Goal: Communication & Community: Answer question/provide support

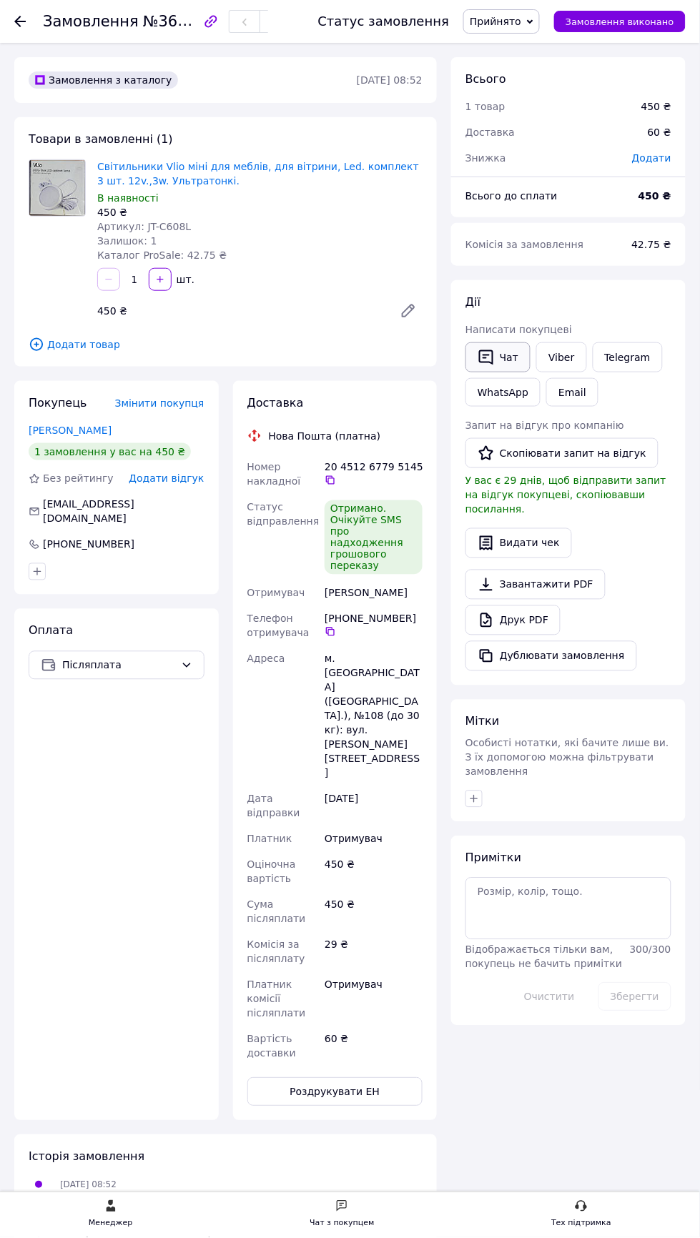
click at [489, 356] on icon "button" at bounding box center [486, 357] width 17 height 17
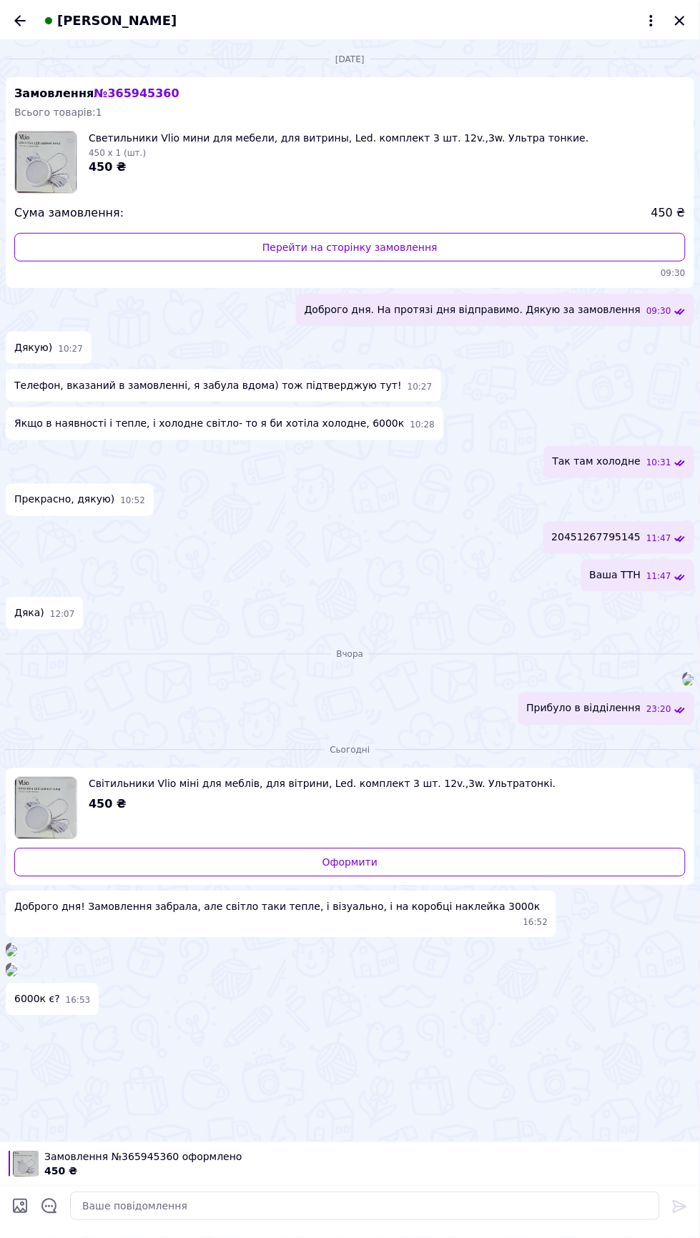
click at [683, 686] on img at bounding box center [688, 680] width 11 height 11
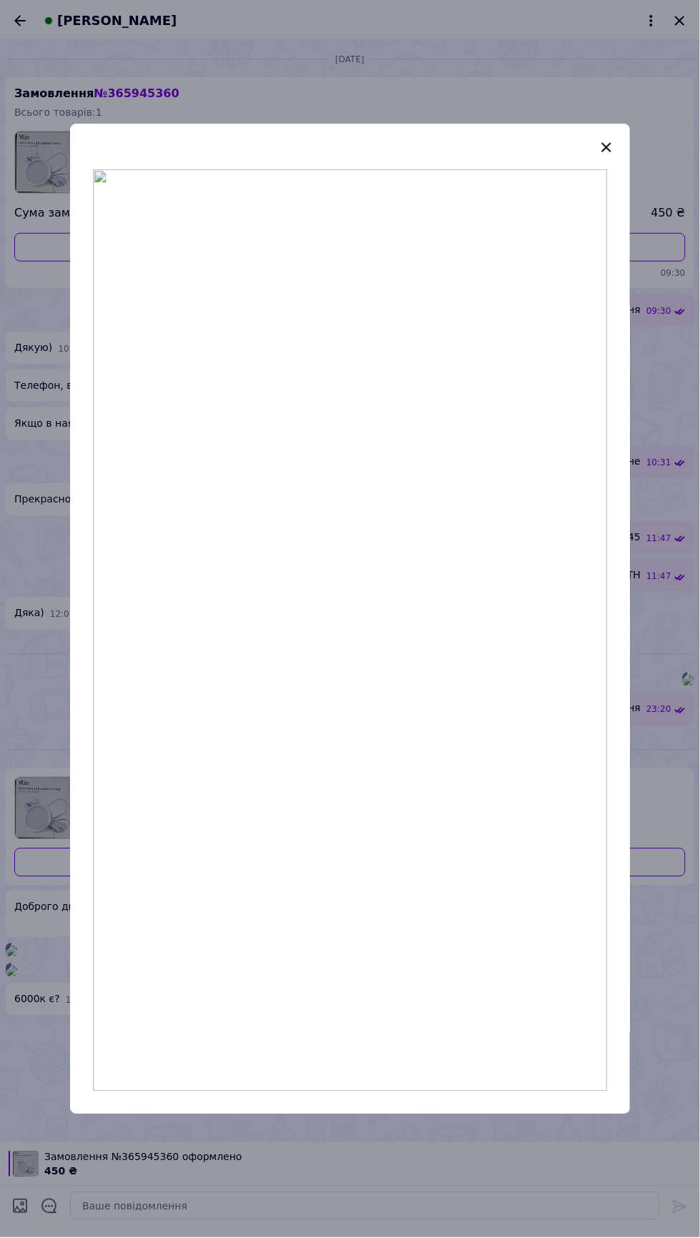
click at [599, 1218] on div at bounding box center [350, 619] width 700 height 1238
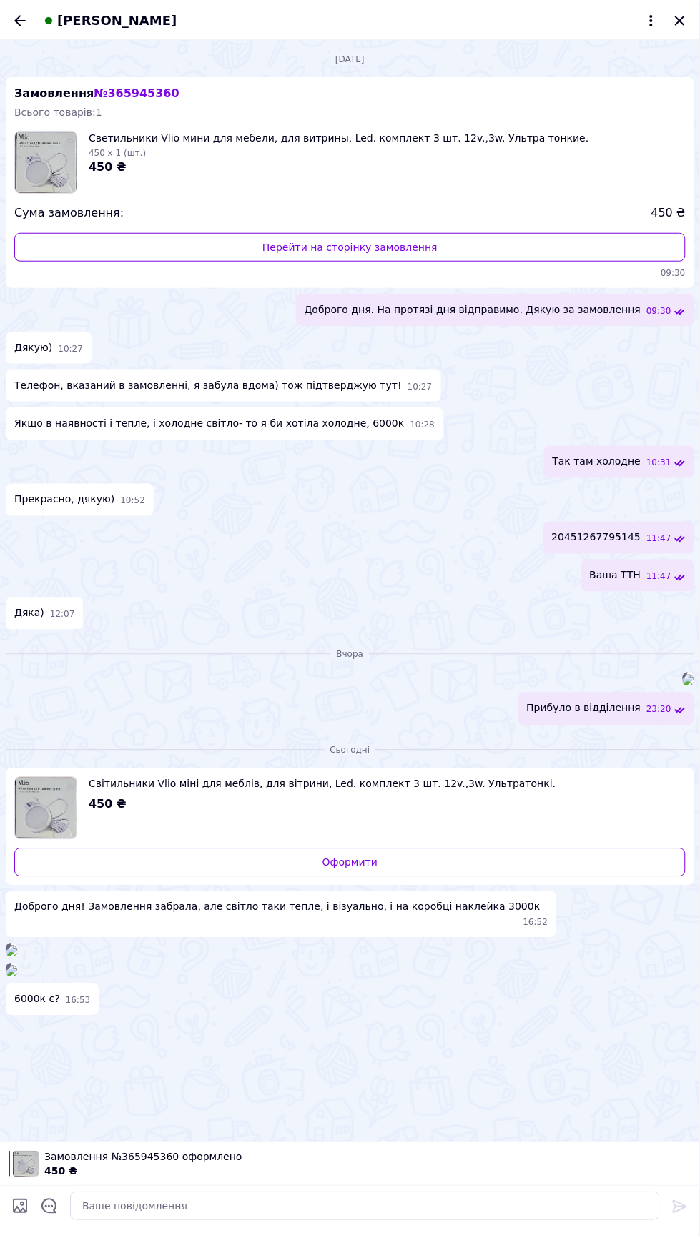
scroll to position [465, 0]
click at [371, 1206] on textarea at bounding box center [365, 1207] width 590 height 29
type textarea "Я перевіряю інформацію, вибачте"
click at [683, 1211] on icon at bounding box center [679, 1207] width 17 height 17
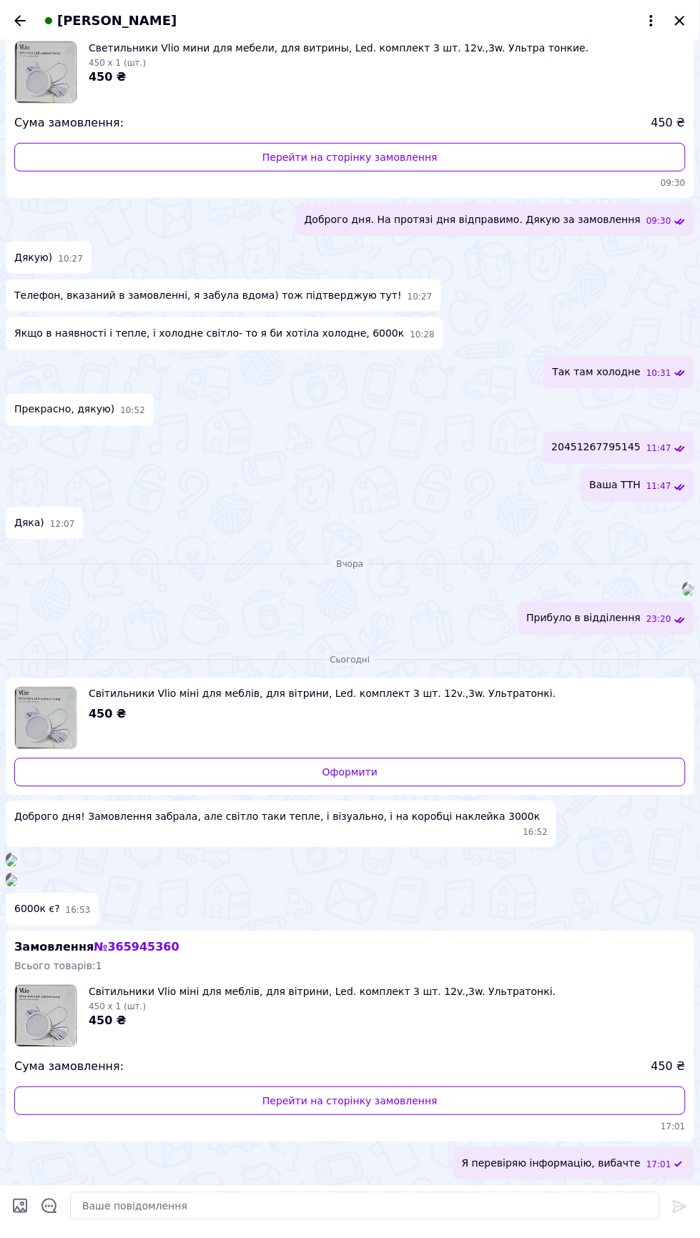
scroll to position [675, 0]
click at [400, 1219] on textarea at bounding box center [365, 1207] width 590 height 29
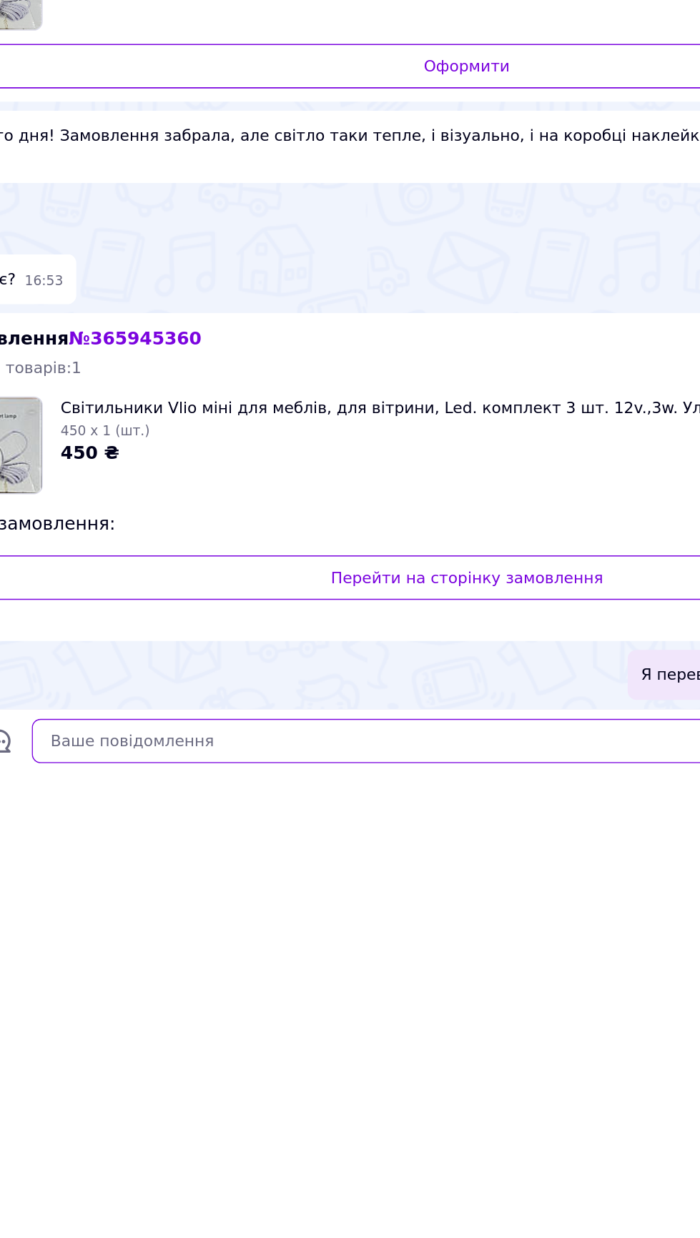
scroll to position [294, 0]
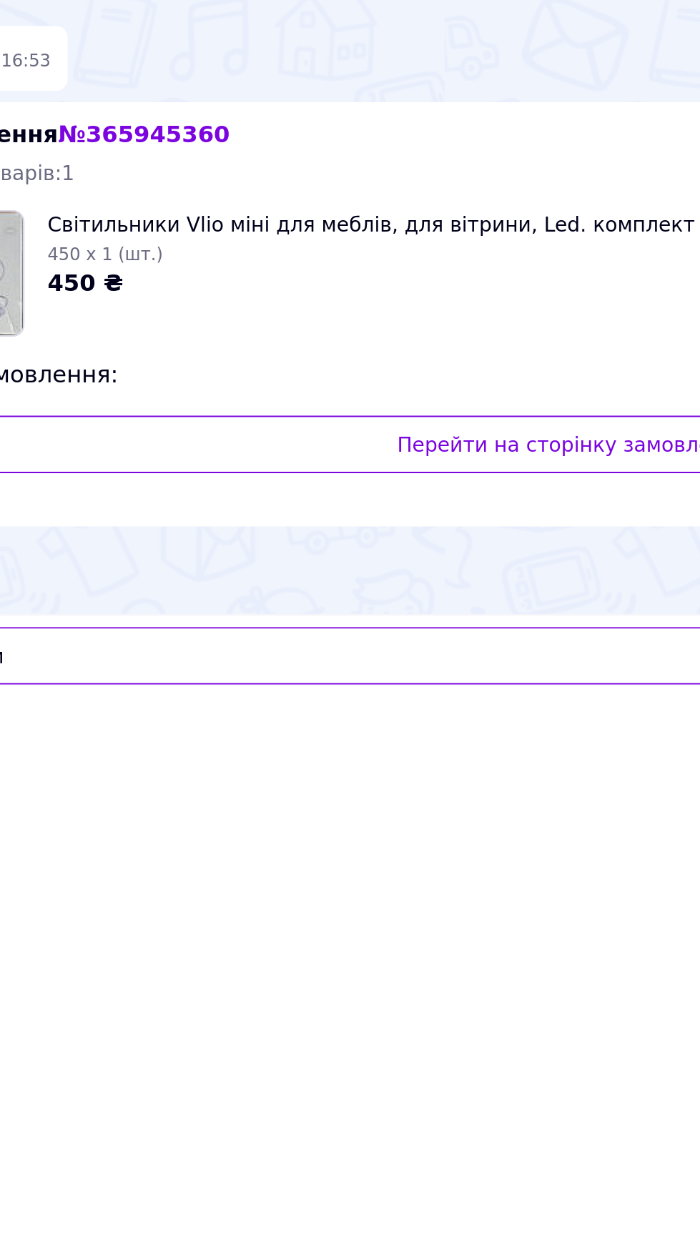
type textarea "В"
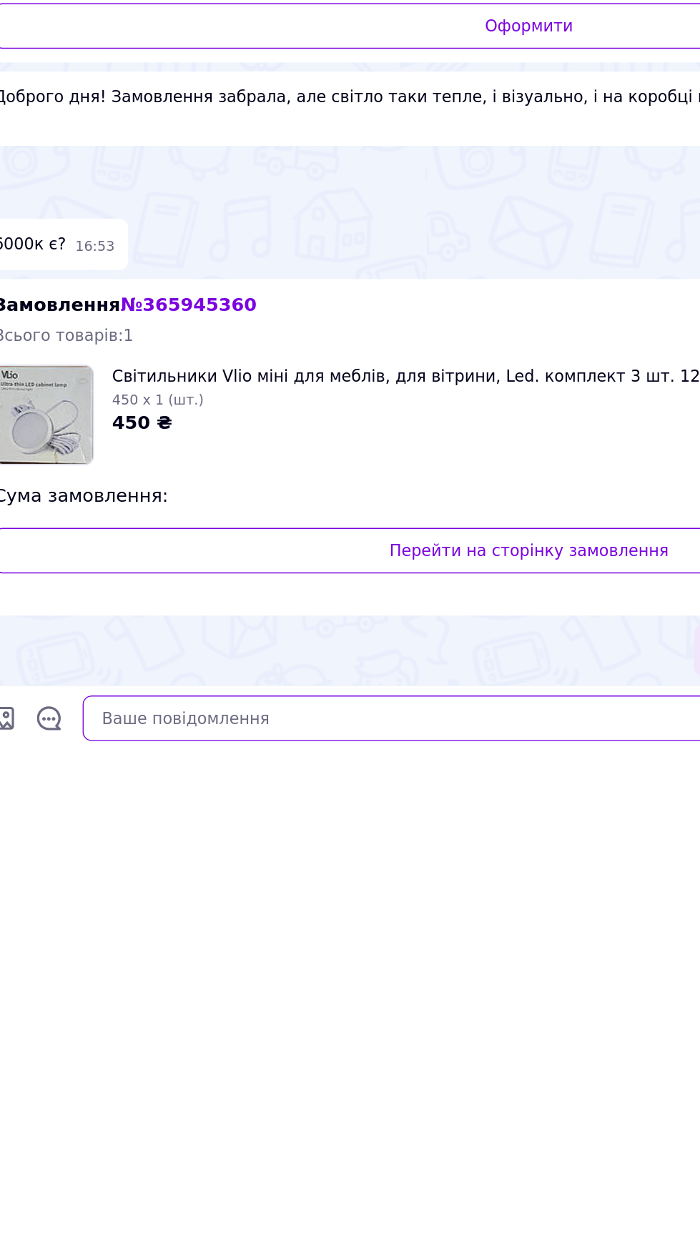
scroll to position [74, 0]
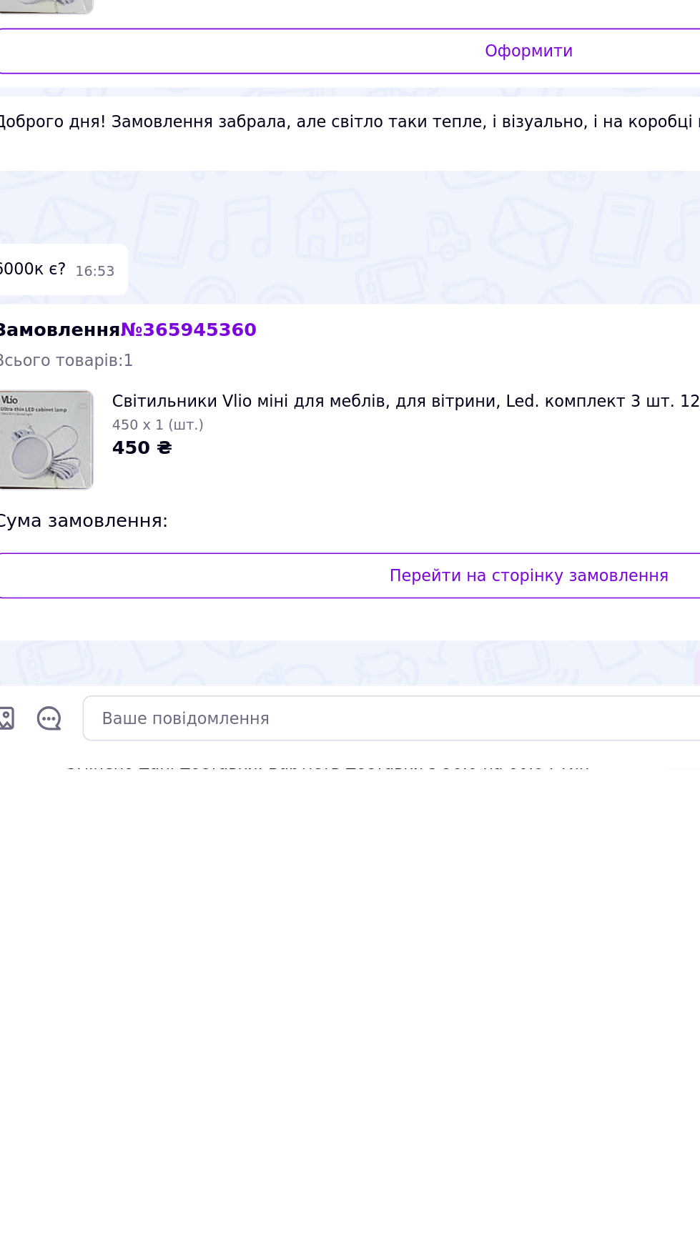
click at [119, 739] on div "450 ₴" at bounding box center [382, 731] width 586 height 16
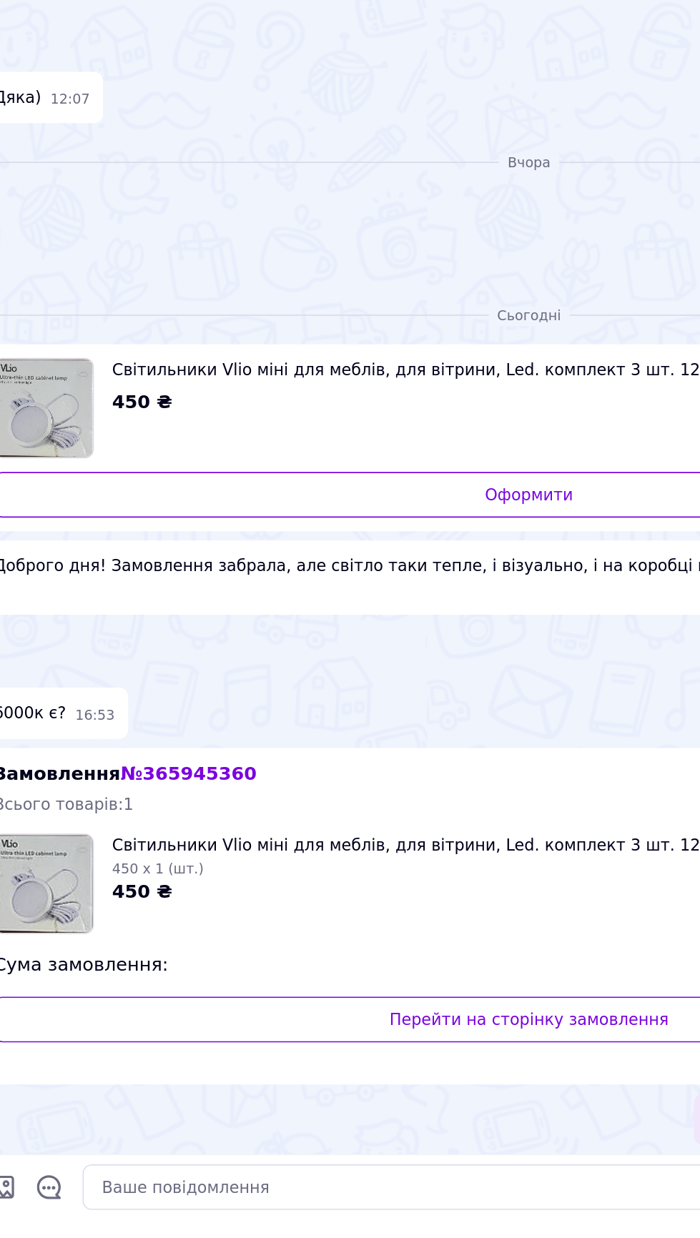
scroll to position [675, 0]
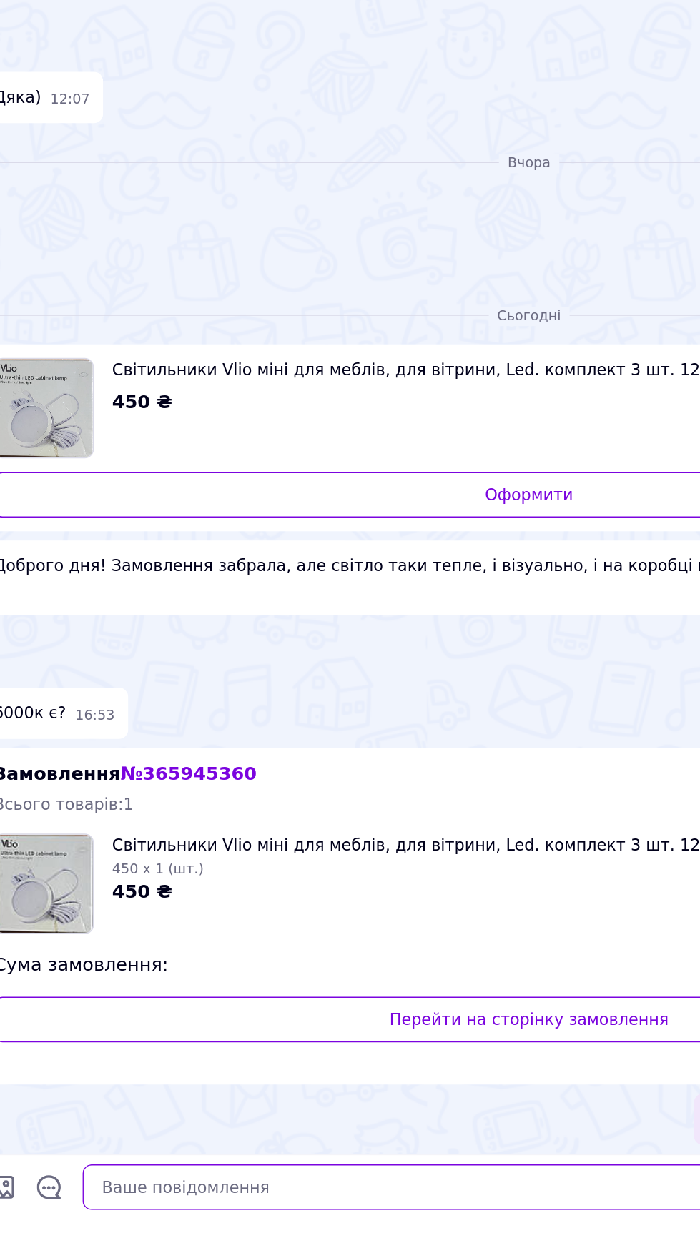
click at [275, 1206] on textarea at bounding box center [365, 1207] width 590 height 29
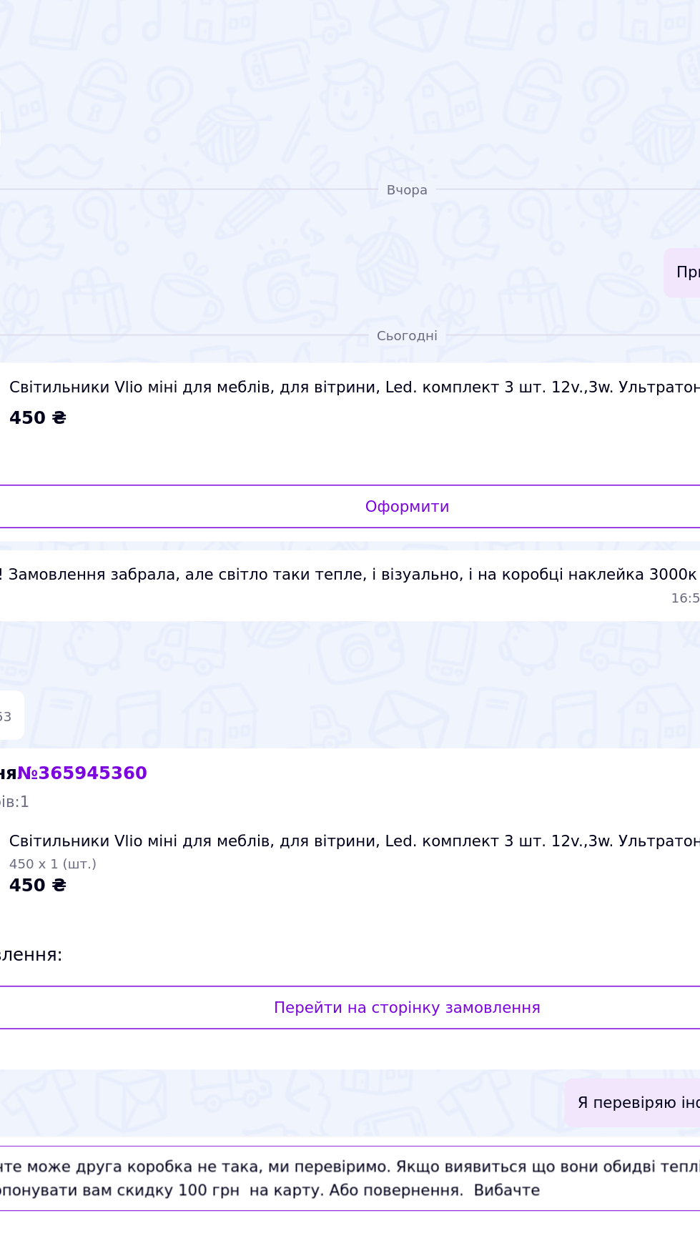
scroll to position [302, 0]
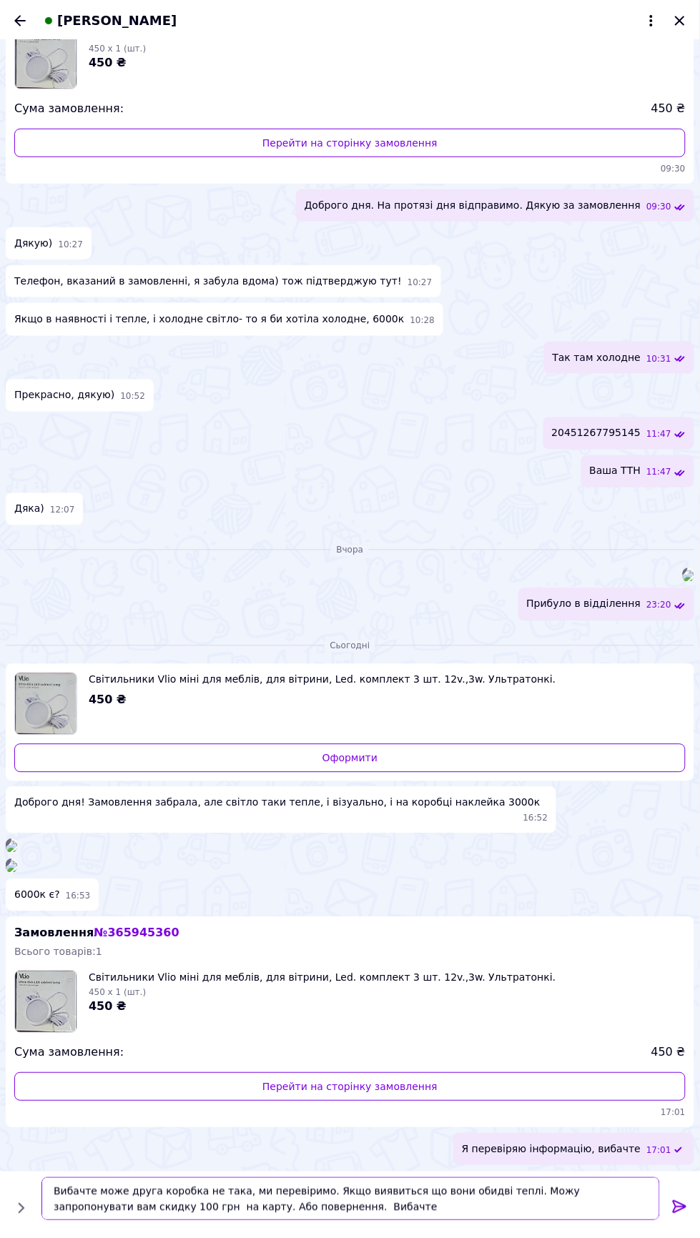
type textarea "Вибачте може друга коробка не така, ми перевіримо. Якщо виявиться що вони обидв…"
click at [680, 1205] on icon at bounding box center [679, 1207] width 17 height 17
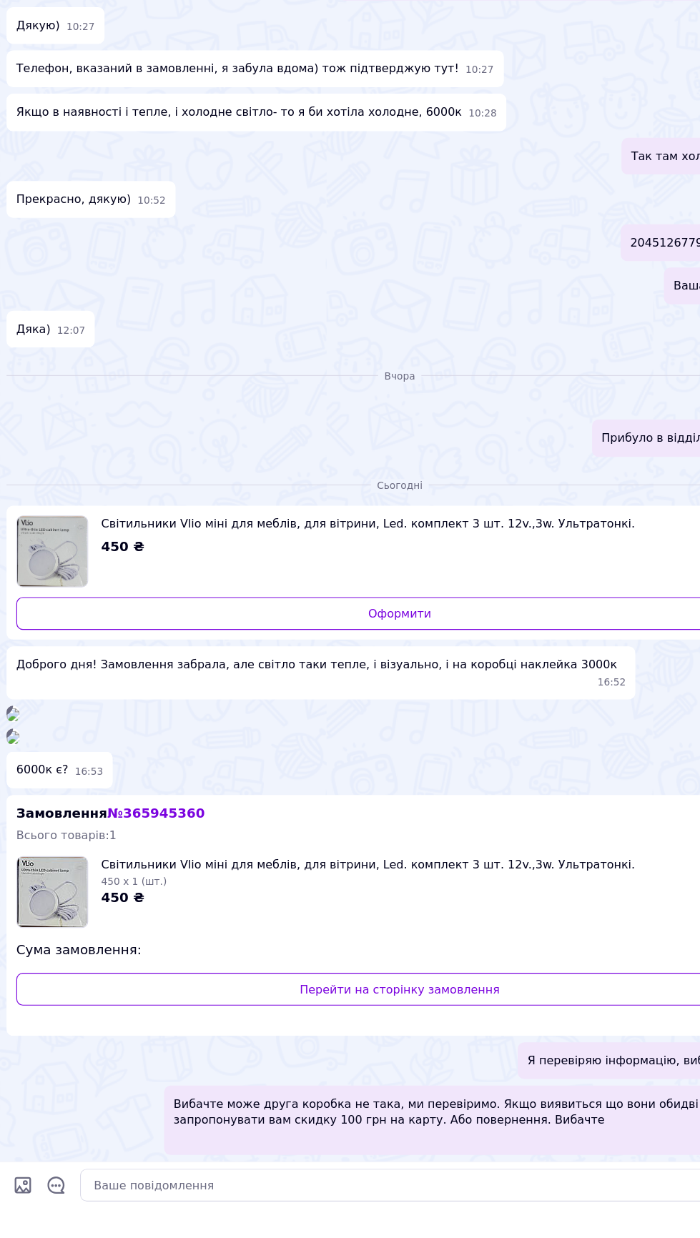
scroll to position [186, 0]
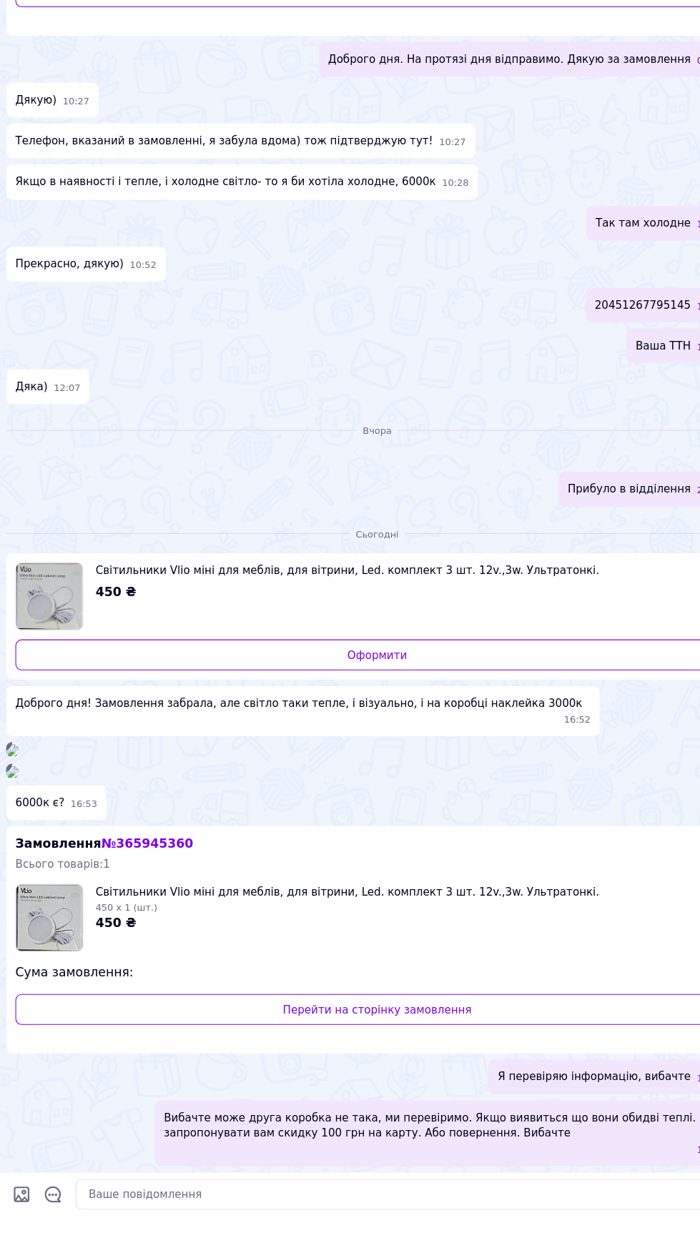
click at [17, 821] on img at bounding box center [11, 814] width 11 height 11
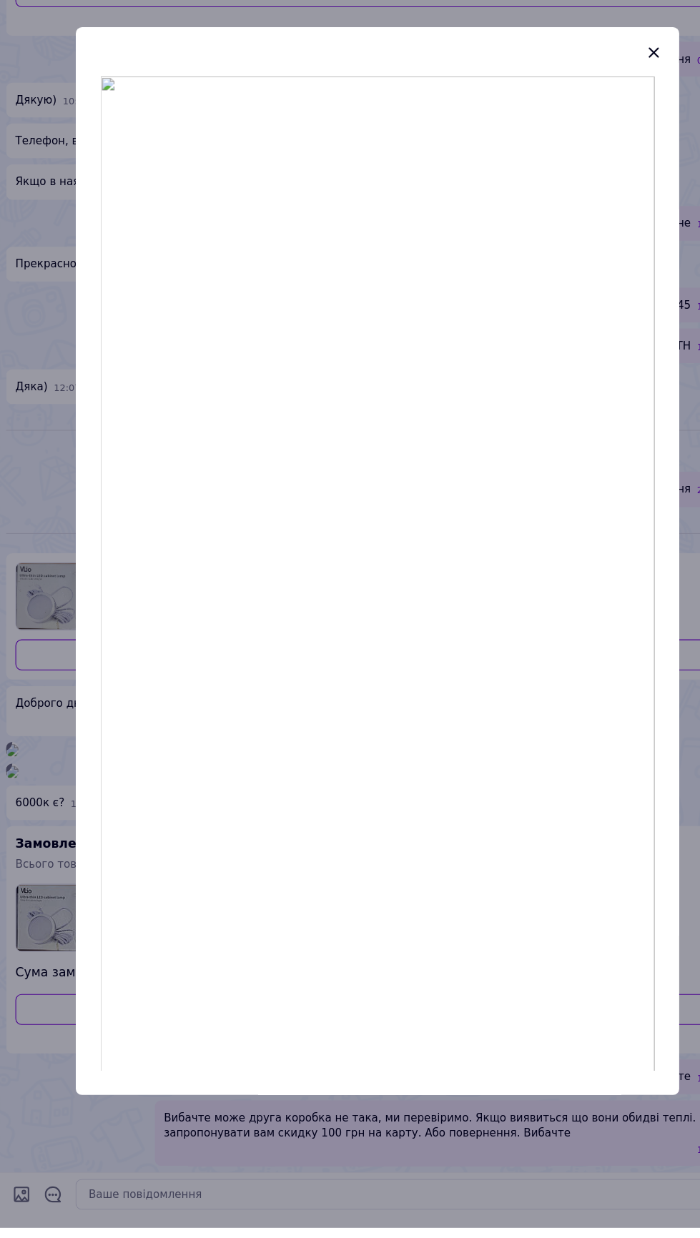
click at [596, 148] on div at bounding box center [606, 147] width 24 height 24
click at [602, 156] on icon "button" at bounding box center [606, 147] width 17 height 17
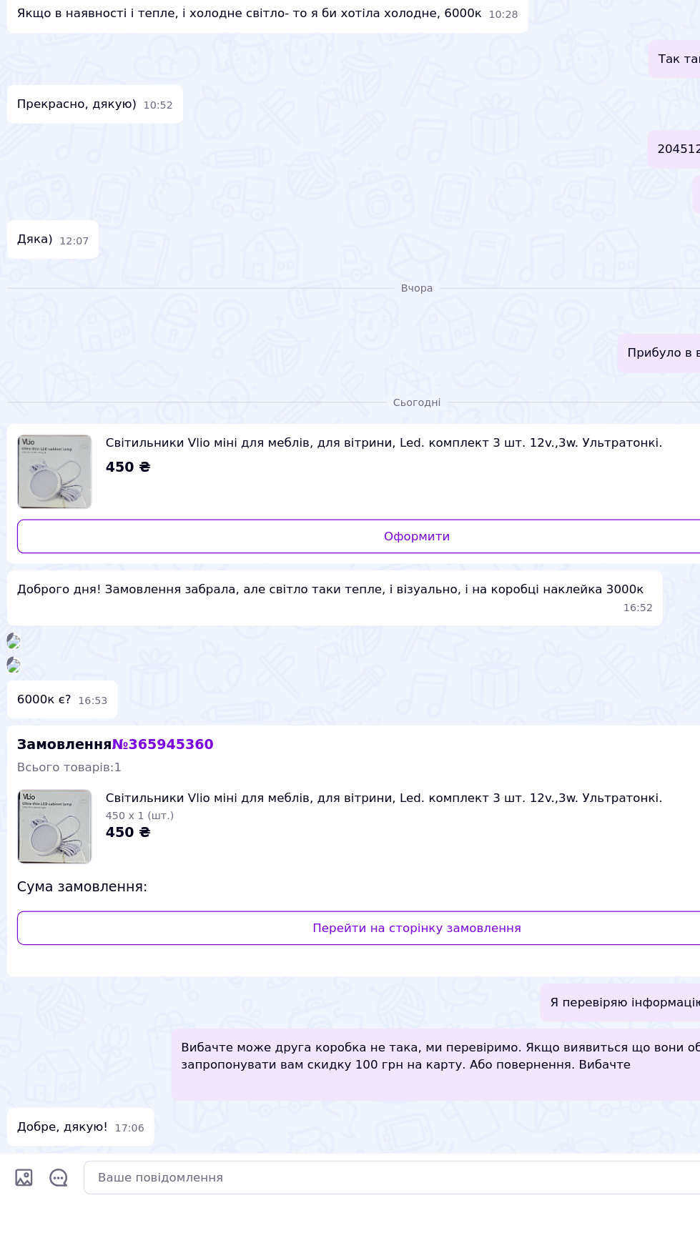
scroll to position [183, 0]
